Goal: Task Accomplishment & Management: Manage account settings

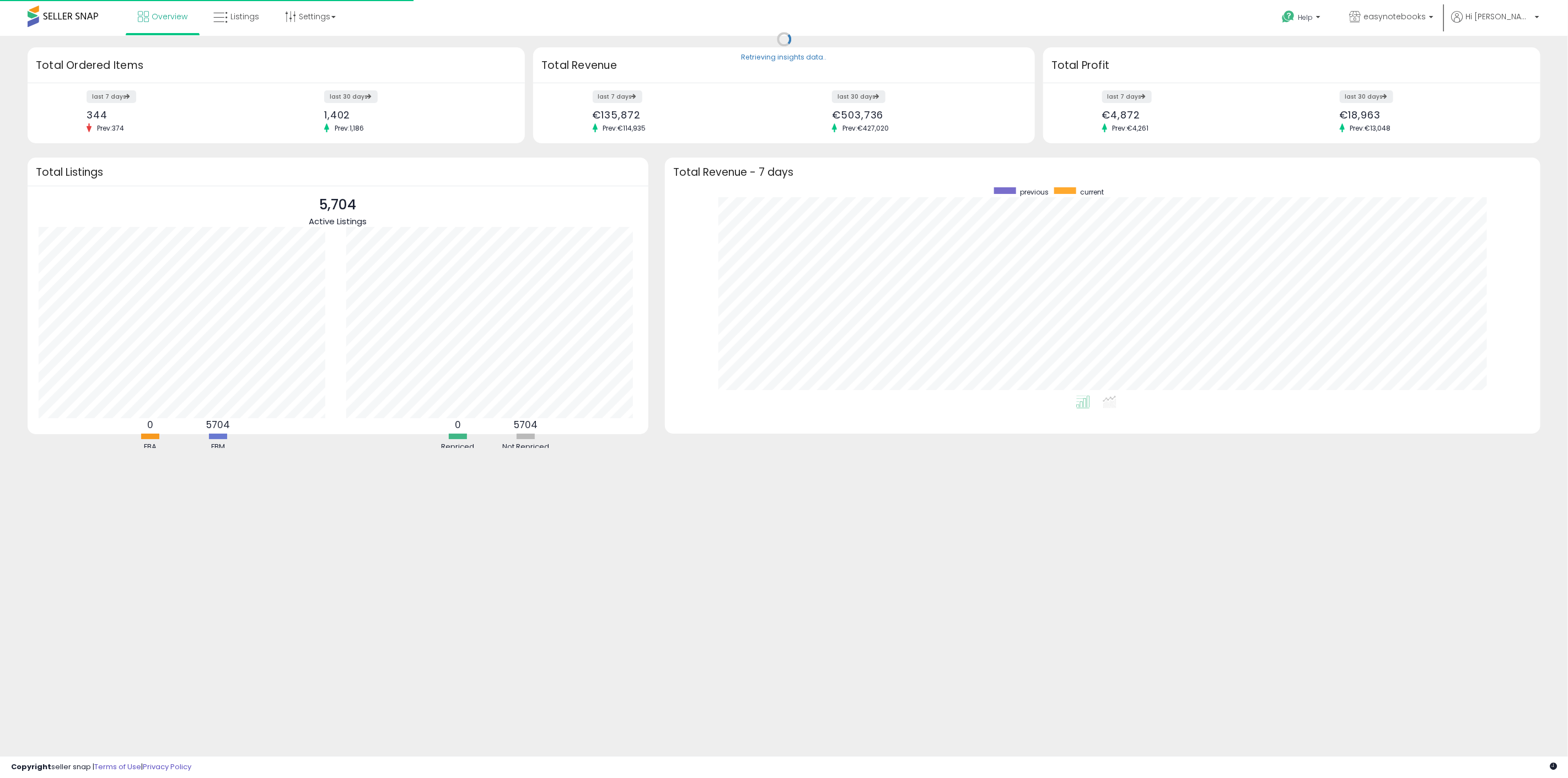
scroll to position [209, 853]
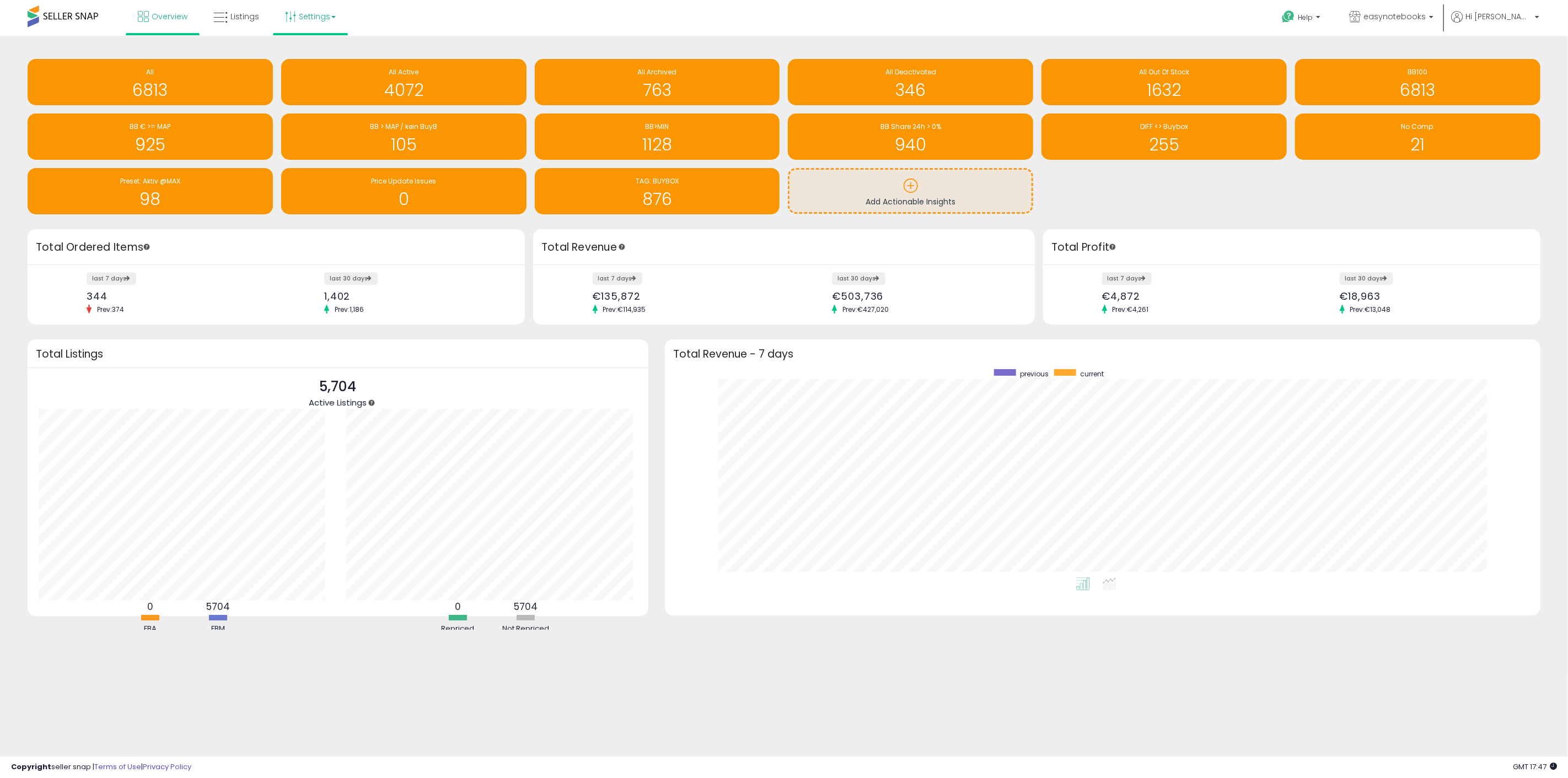
click at [301, 21] on link "Settings" at bounding box center [310, 16] width 67 height 33
click at [320, 53] on link "Store settings" at bounding box center [312, 55] width 50 height 11
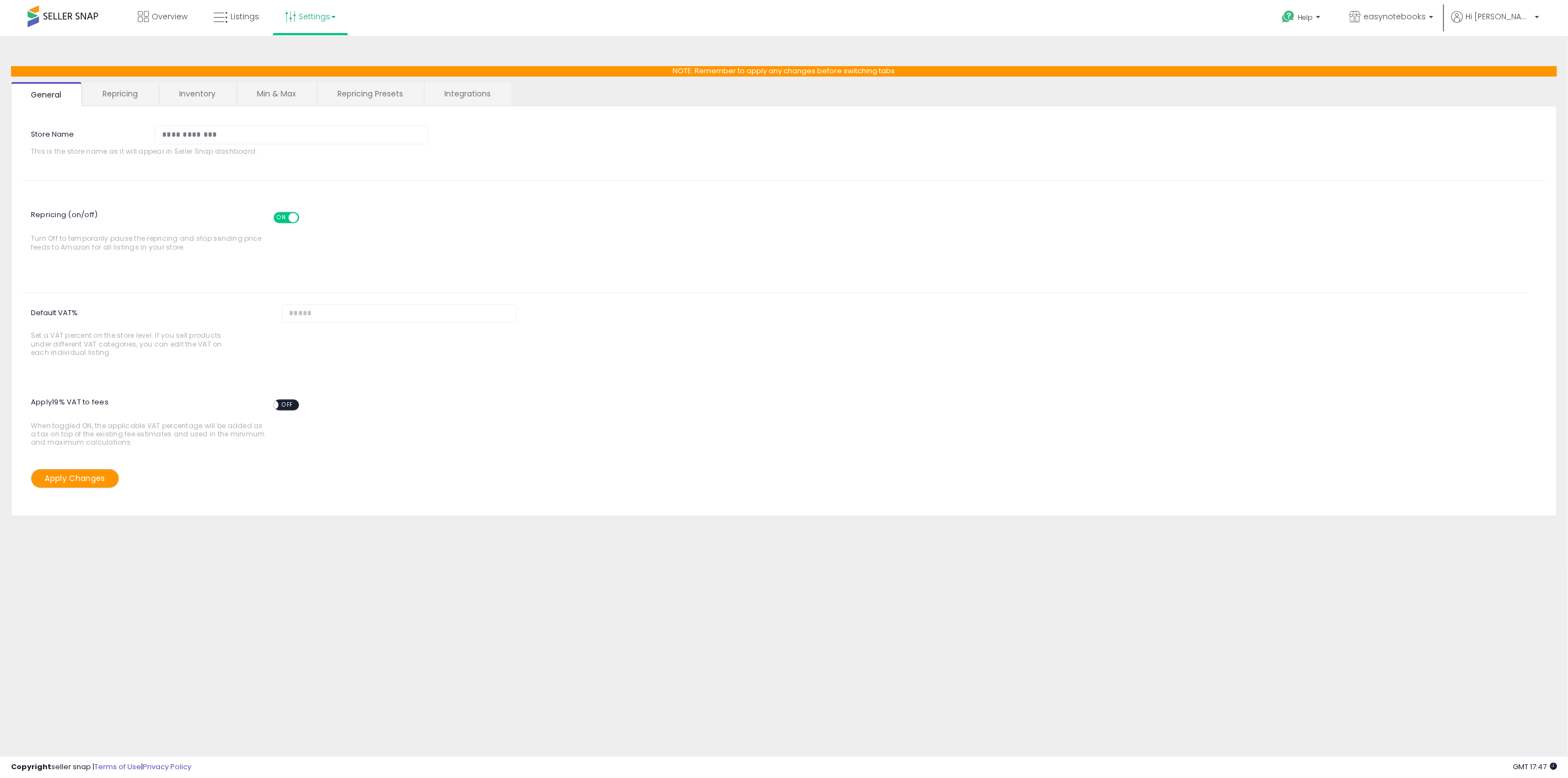
click at [289, 216] on span at bounding box center [293, 218] width 9 height 9
click at [75, 479] on button "Apply Changes" at bounding box center [75, 479] width 88 height 20
